Goal: Information Seeking & Learning: Learn about a topic

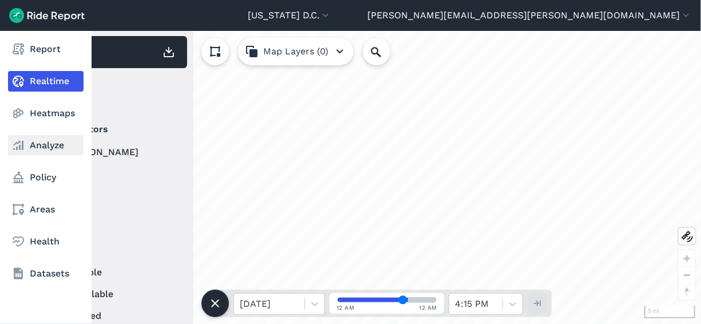
click at [21, 140] on icon at bounding box center [18, 145] width 14 height 14
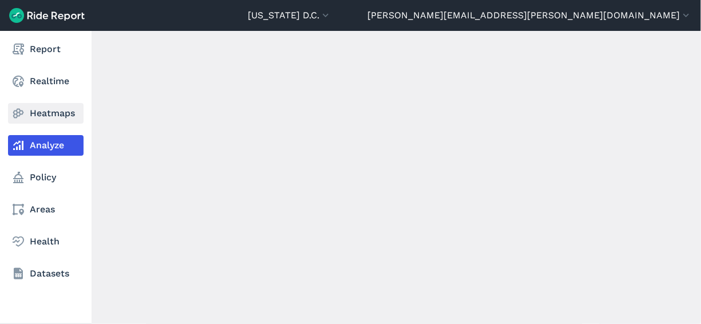
click at [21, 111] on icon at bounding box center [18, 113] width 14 height 14
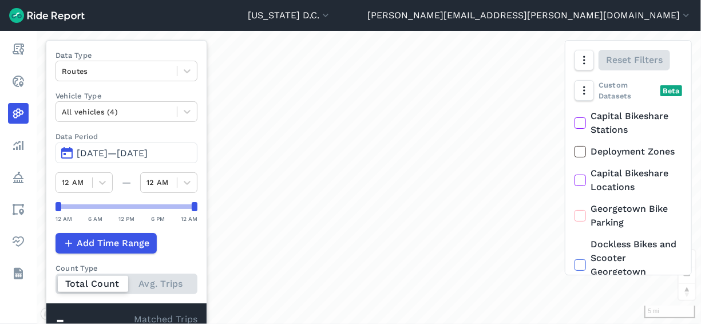
click at [148, 152] on span "[DATE]—[DATE]" at bounding box center [112, 153] width 71 height 11
click at [136, 149] on span "[DATE]—[DATE]" at bounding box center [112, 153] width 71 height 11
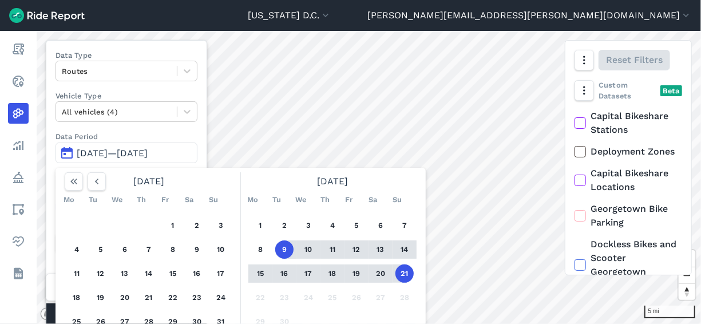
click at [402, 273] on button "21" at bounding box center [404, 273] width 18 height 18
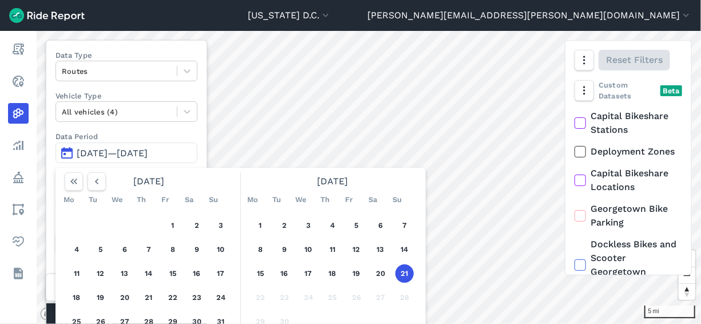
click at [407, 273] on button "21" at bounding box center [404, 273] width 18 height 18
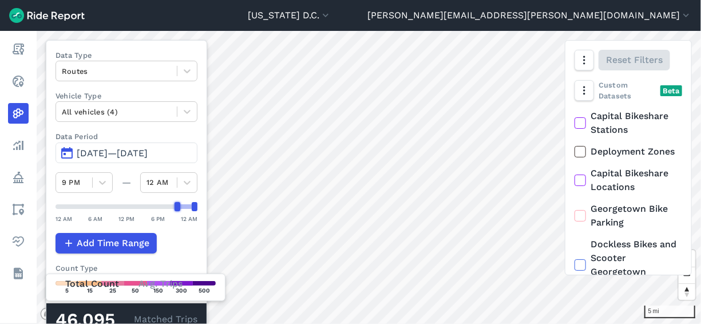
drag, startPoint x: 56, startPoint y: 207, endPoint x: 177, endPoint y: 207, distance: 120.7
click at [177, 207] on div at bounding box center [177, 206] width 6 height 9
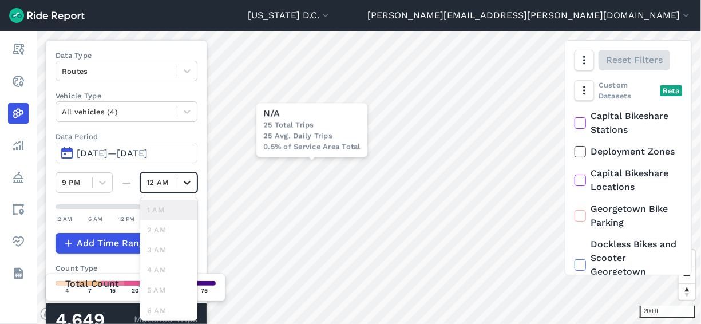
click at [188, 180] on icon at bounding box center [186, 182] width 11 height 11
click at [148, 153] on span "[DATE]—[DATE]" at bounding box center [112, 153] width 71 height 11
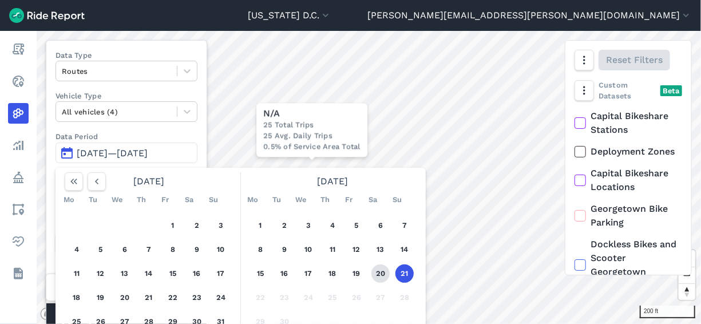
click at [382, 272] on button "20" at bounding box center [380, 273] width 18 height 18
click at [397, 272] on button "21" at bounding box center [404, 273] width 18 height 18
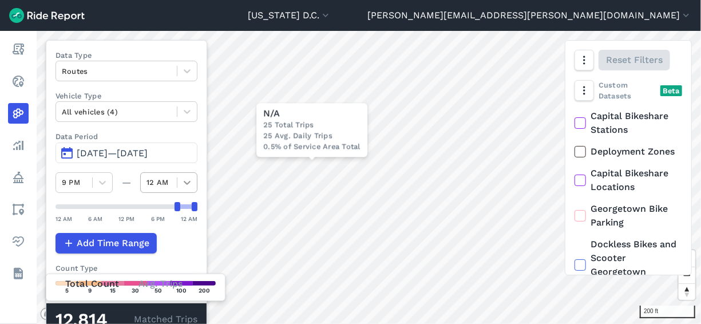
click at [181, 179] on icon at bounding box center [186, 182] width 11 height 11
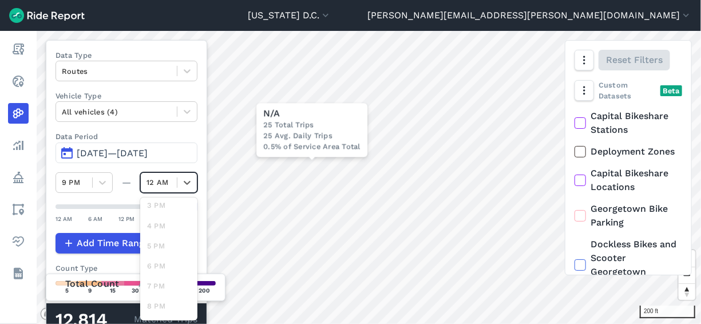
scroll to position [344, 0]
click at [188, 180] on icon at bounding box center [186, 182] width 11 height 11
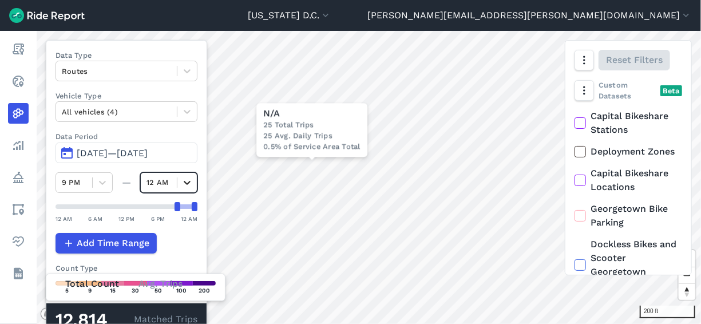
click at [191, 180] on icon at bounding box center [186, 182] width 11 height 11
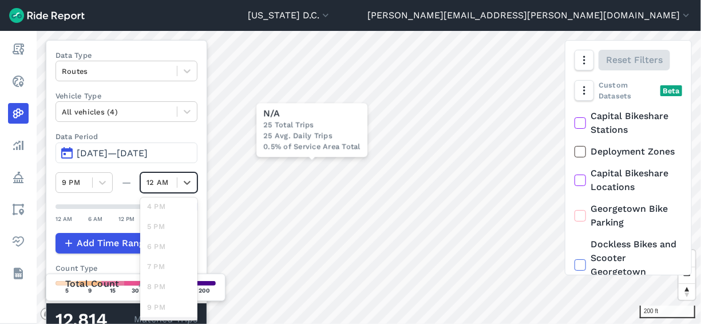
scroll to position [298, 0]
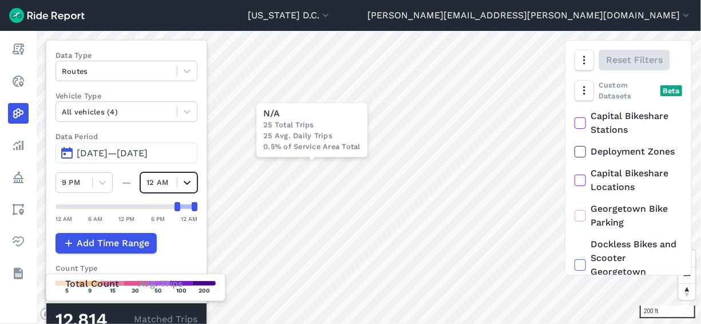
click at [193, 179] on div at bounding box center [186, 182] width 19 height 19
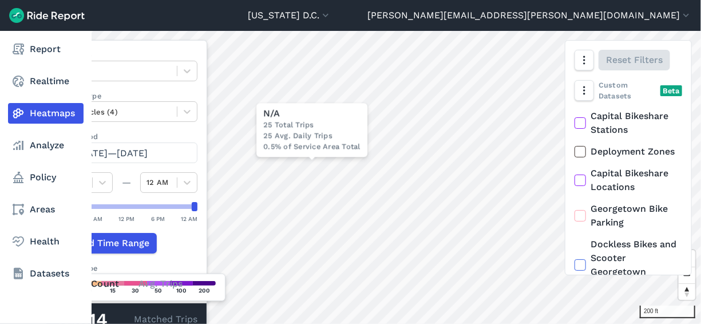
drag, startPoint x: 174, startPoint y: 202, endPoint x: 3, endPoint y: 216, distance: 171.7
click at [3, 216] on div "Report Realtime Heatmaps Analyze Policy Areas Health Datasets 200 ft × N/A 25 T…" at bounding box center [350, 177] width 701 height 293
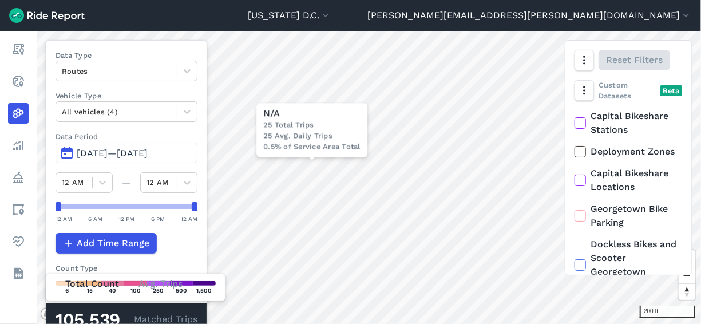
click at [104, 150] on span "[DATE]—[DATE]" at bounding box center [112, 153] width 71 height 11
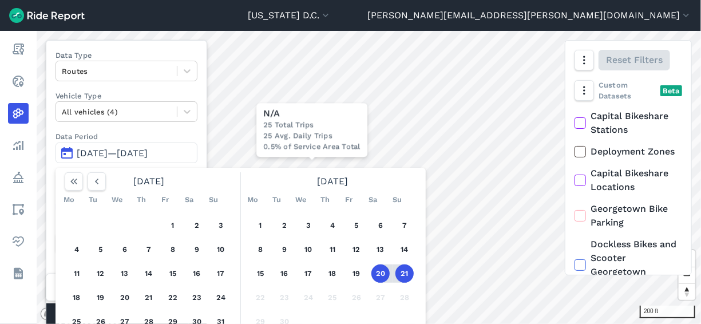
click at [180, 133] on label "Data Period" at bounding box center [126, 136] width 142 height 11
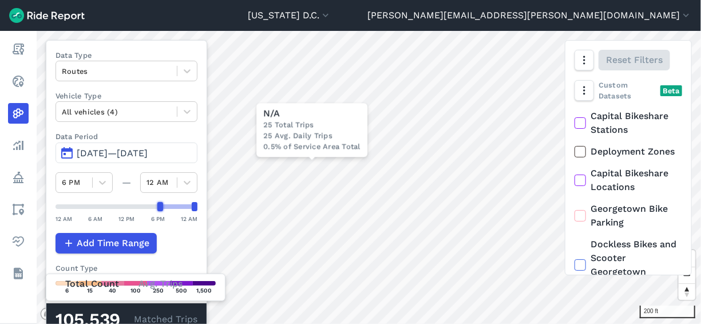
drag, startPoint x: 59, startPoint y: 206, endPoint x: 162, endPoint y: 206, distance: 103.0
click at [162, 206] on div at bounding box center [160, 206] width 6 height 9
drag, startPoint x: 162, startPoint y: 206, endPoint x: 177, endPoint y: 204, distance: 15.0
click at [177, 204] on div at bounding box center [177, 206] width 6 height 9
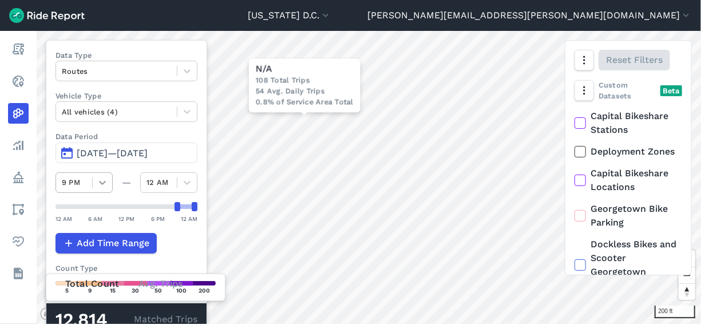
click at [106, 182] on icon at bounding box center [102, 182] width 11 height 11
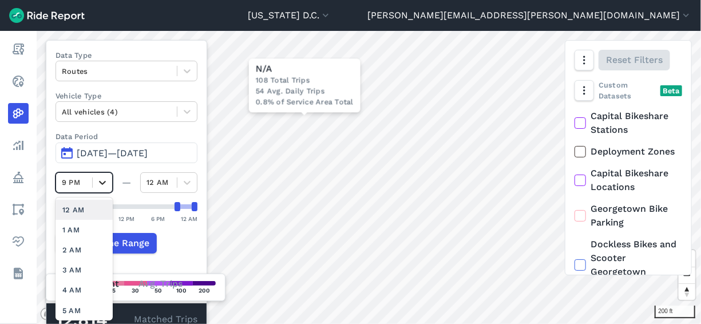
click at [109, 180] on div at bounding box center [102, 182] width 19 height 19
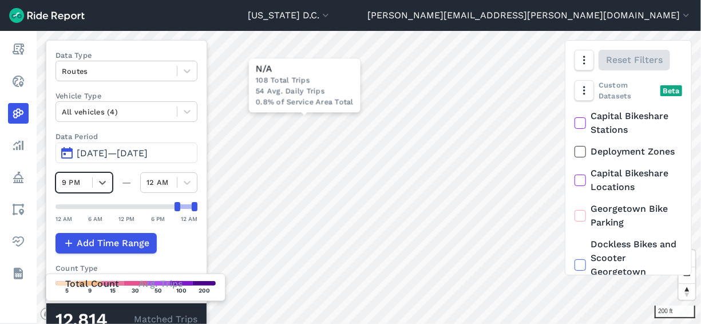
click at [125, 154] on span "[DATE]—[DATE]" at bounding box center [112, 153] width 71 height 11
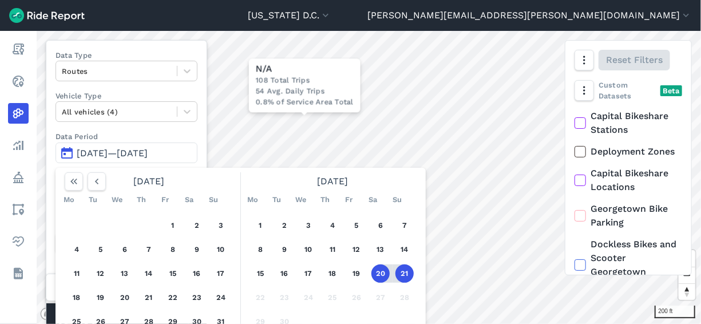
click at [380, 272] on button "20" at bounding box center [380, 273] width 18 height 18
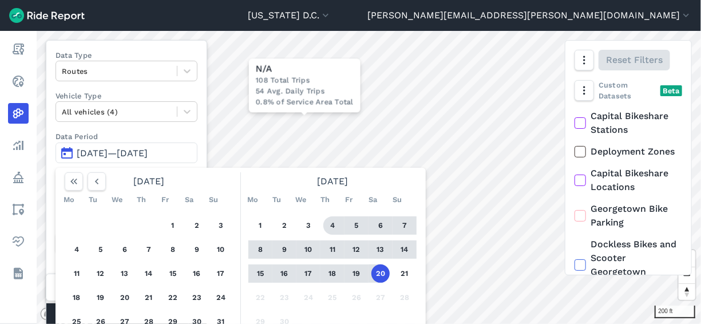
click at [207, 138] on div "Data Type Routes Vehicle Type All vehicles (4) Data Period [DATE]—[DATE] [DATE]…" at bounding box center [126, 188] width 161 height 296
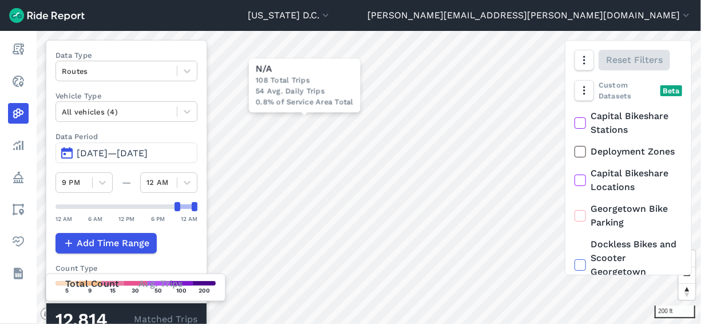
click at [93, 145] on button "[DATE]—[DATE]" at bounding box center [126, 152] width 142 height 21
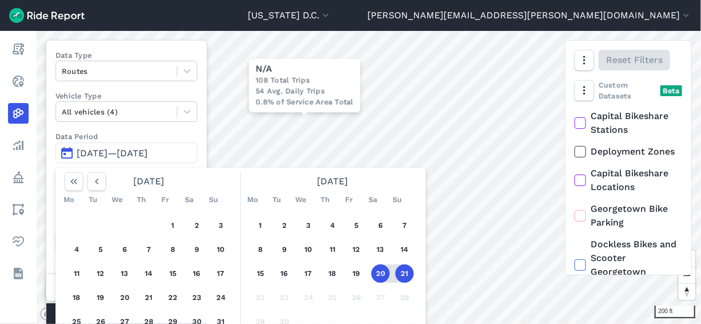
click at [383, 270] on button "20" at bounding box center [380, 273] width 18 height 18
click at [387, 271] on button "20" at bounding box center [380, 273] width 18 height 18
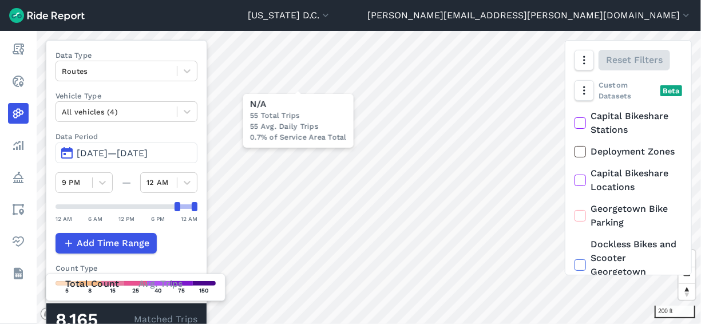
click at [286, 130] on div "200 ft × N/A 55 Total Trips 55 Avg. Daily Trips 0.7% of Service Area Total" at bounding box center [369, 177] width 664 height 293
